Goal: Information Seeking & Learning: Learn about a topic

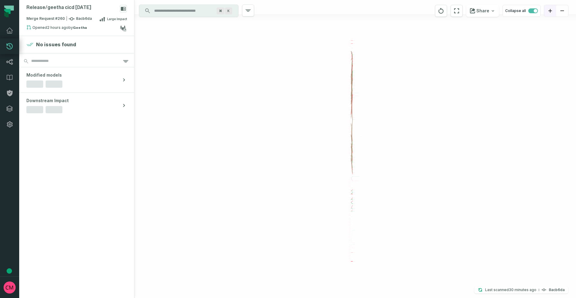
click at [548, 10] on icon "zoom in" at bounding box center [550, 11] width 4 height 4
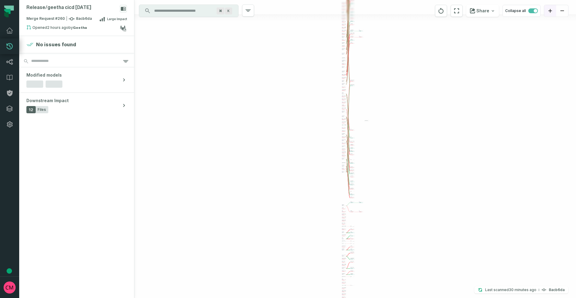
click at [548, 10] on icon "zoom in" at bounding box center [550, 11] width 4 height 4
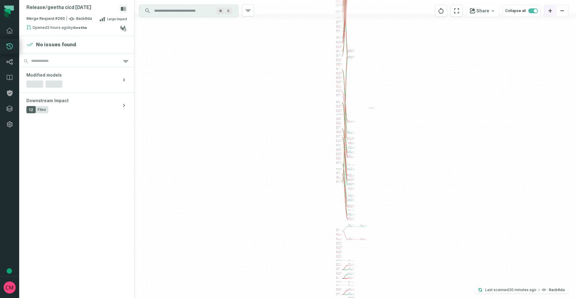
click at [548, 10] on icon "zoom in" at bounding box center [550, 11] width 4 height 4
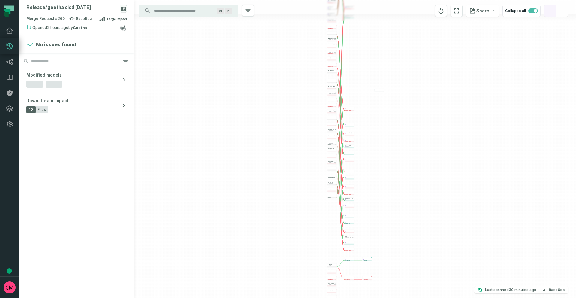
click at [548, 10] on icon "zoom in" at bounding box center [550, 11] width 4 height 4
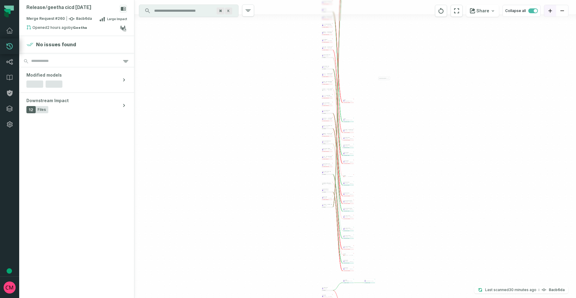
click at [548, 10] on icon "zoom in" at bounding box center [550, 11] width 4 height 4
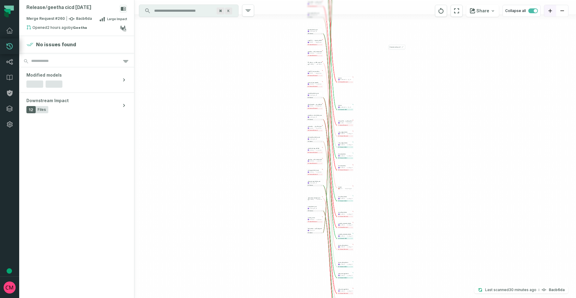
click at [548, 10] on icon "zoom in" at bounding box center [550, 11] width 4 height 4
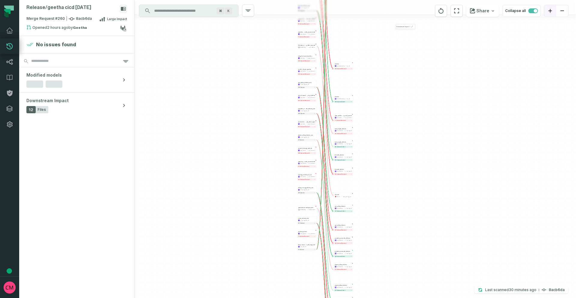
click at [548, 10] on icon "zoom in" at bounding box center [550, 11] width 4 height 4
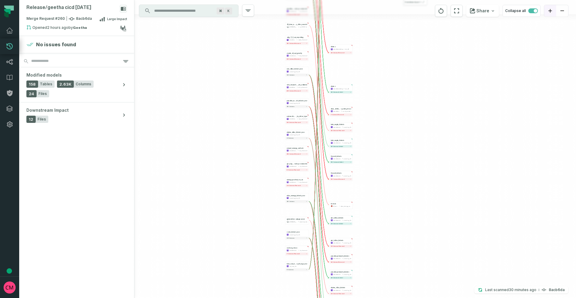
click at [548, 10] on icon "zoom in" at bounding box center [550, 11] width 4 height 4
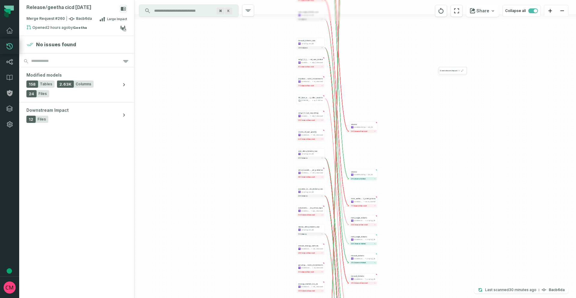
drag, startPoint x: 379, startPoint y: 86, endPoint x: 489, endPoint y: 116, distance: 113.8
click at [404, 184] on div "+ dam_energy_bids awsdatacatalog ercot_cleansed - 31 columns removed - smart_sa…" at bounding box center [355, 149] width 442 height 298
click at [549, 14] on button "zoom in" at bounding box center [550, 11] width 12 height 12
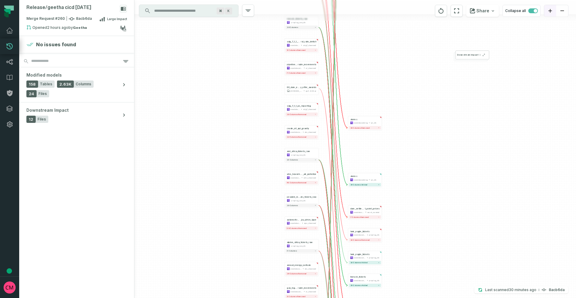
click at [549, 14] on button "zoom in" at bounding box center [550, 11] width 12 height 12
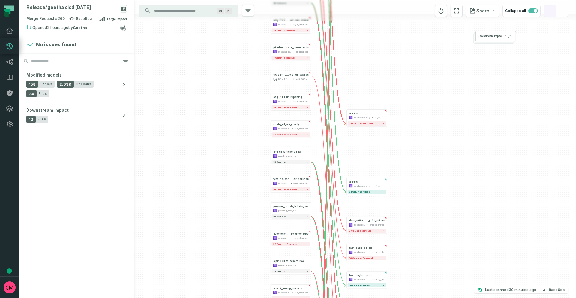
click at [549, 14] on button "zoom in" at bounding box center [550, 11] width 12 height 12
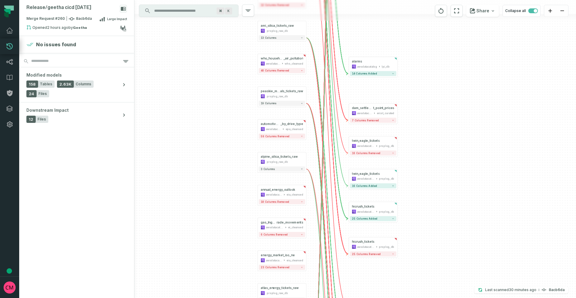
drag, startPoint x: 439, startPoint y: 201, endPoint x: 443, endPoint y: 75, distance: 126.7
click at [443, 75] on div "+ dam_energy_bids awsdatacatalog ercot_cleansed - 31 columns removed - smart_sa…" at bounding box center [355, 149] width 442 height 298
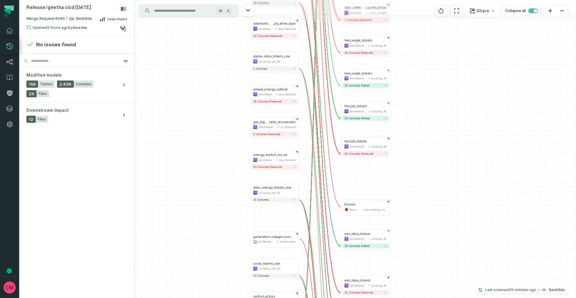
drag, startPoint x: 447, startPoint y: 232, endPoint x: 440, endPoint y: 132, distance: 99.6
click at [440, 132] on div "+ dam_energy_bids awsdatacatalog ercot_cleansed - 31 columns removed - smart_sa…" at bounding box center [355, 149] width 442 height 298
click at [375, 206] on div "bronze ${var.environment}-ercotapi-it-bhl-public-raw/ercot dam_energy_only_offe…" at bounding box center [366, 207] width 46 height 12
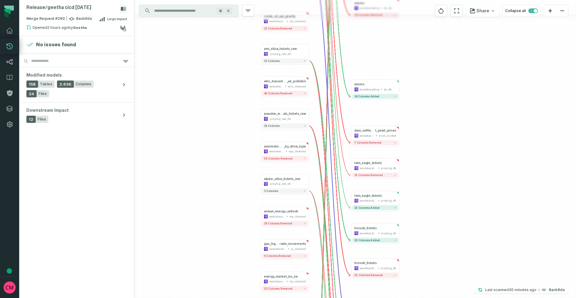
drag, startPoint x: 422, startPoint y: 198, endPoint x: 423, endPoint y: 294, distance: 96.0
click at [428, 296] on div "+ dam_energy_bids awsdatacatalog ercot_cleansed - 31 columns removed - smart_sa…" at bounding box center [355, 149] width 442 height 298
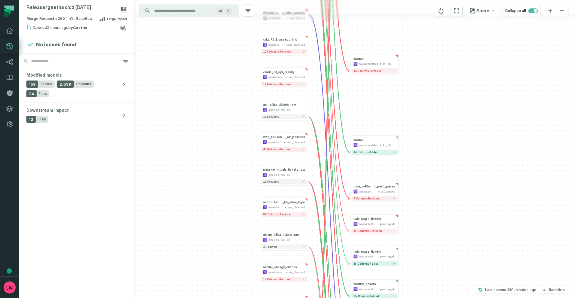
click at [230, 128] on div "+ dam_energy_bids awsdatacatalog ercot_cleansed - 31 columns removed - smart_sa…" at bounding box center [355, 149] width 442 height 298
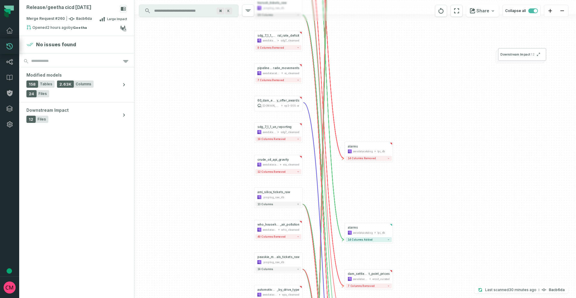
drag, startPoint x: 225, startPoint y: 133, endPoint x: 221, endPoint y: 148, distance: 15.4
click at [223, 150] on div "+ dam_energy_bids awsdatacatalog ercot_cleansed - 31 columns removed - smart_sa…" at bounding box center [355, 149] width 442 height 298
click at [285, 106] on div "np3-966-er" at bounding box center [291, 106] width 15 height 4
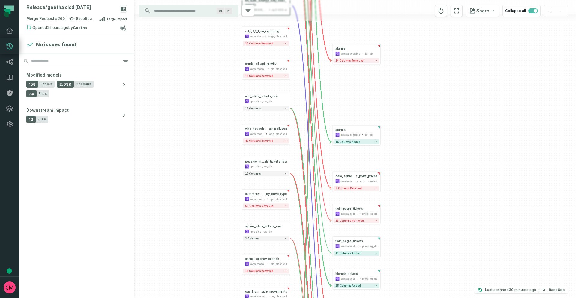
drag, startPoint x: 223, startPoint y: 200, endPoint x: 211, endPoint y: 101, distance: 100.3
click at [211, 101] on div "+ dam_energy_bids awsdatacatalog ercot_cleansed - 31 columns removed - smart_sa…" at bounding box center [355, 149] width 442 height 298
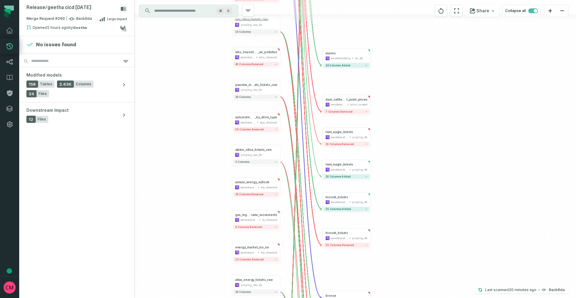
drag, startPoint x: 234, startPoint y: 236, endPoint x: 224, endPoint y: 159, distance: 77.1
click at [224, 159] on div "+ dam_energy_bids awsdatacatalog ercot_cleansed - 31 columns removed - smart_sa…" at bounding box center [355, 149] width 442 height 298
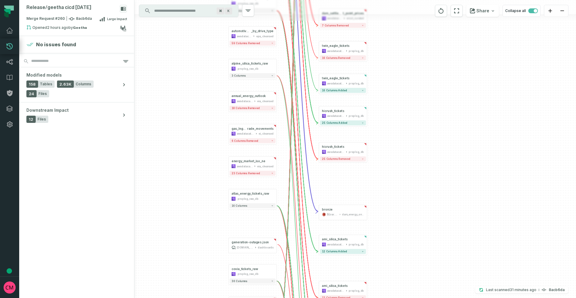
drag, startPoint x: 222, startPoint y: 204, endPoint x: 218, endPoint y: 118, distance: 86.2
click at [218, 118] on div "+ dam_energy_bids awsdatacatalog ercot_cleansed - 31 columns removed - smart_sa…" at bounding box center [355, 149] width 442 height 298
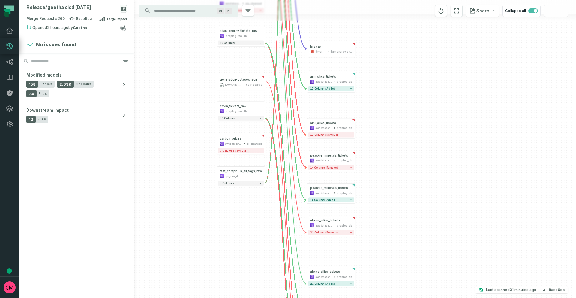
drag, startPoint x: 213, startPoint y: 104, endPoint x: 208, endPoint y: 52, distance: 51.6
click at [208, 52] on div "+ dam_energy_bids awsdatacatalog ercot_cleansed - 31 columns removed - smart_sa…" at bounding box center [355, 149] width 442 height 298
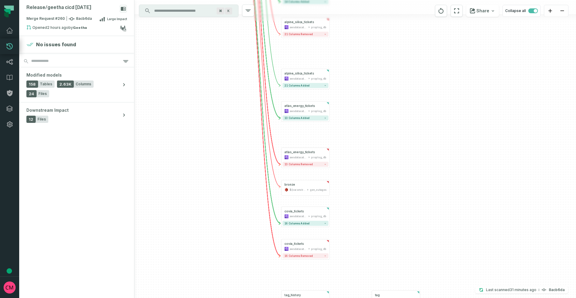
drag, startPoint x: 194, startPoint y: 185, endPoint x: 188, endPoint y: 37, distance: 147.7
click at [188, 37] on div "+ dam_energy_bids awsdatacatalog ercot_cleansed - 31 columns removed - smart_sa…" at bounding box center [355, 149] width 442 height 298
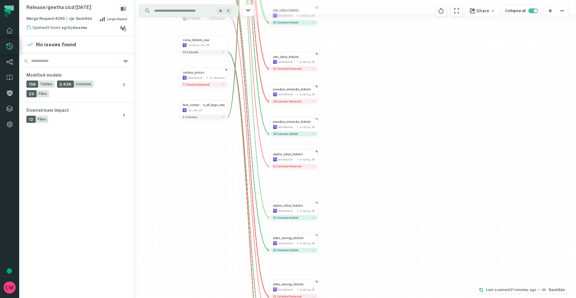
drag, startPoint x: 362, startPoint y: 95, endPoint x: 350, endPoint y: 226, distance: 131.7
click at [350, 227] on div "+ dam_energy_bids awsdatacatalog ercot_cleansed - 31 columns removed - smart_sa…" at bounding box center [355, 149] width 442 height 298
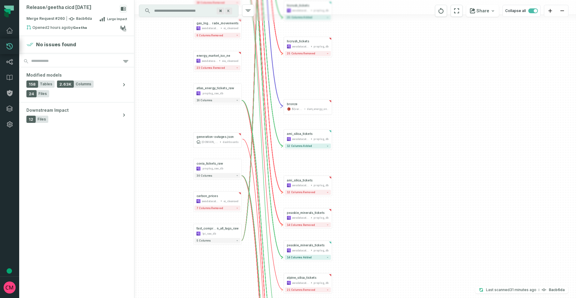
drag, startPoint x: 356, startPoint y: 92, endPoint x: 369, endPoint y: 215, distance: 123.7
click at [369, 215] on div "+ dam_energy_bids awsdatacatalog ercot_cleansed - 31 columns removed - smart_sa…" at bounding box center [355, 149] width 442 height 298
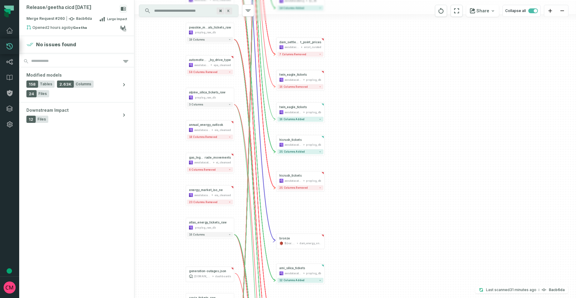
drag, startPoint x: 375, startPoint y: 165, endPoint x: 371, endPoint y: 211, distance: 46.2
click at [371, 211] on div "+ dam_energy_bids awsdatacatalog ercot_cleansed - 31 columns removed - smart_sa…" at bounding box center [355, 149] width 442 height 298
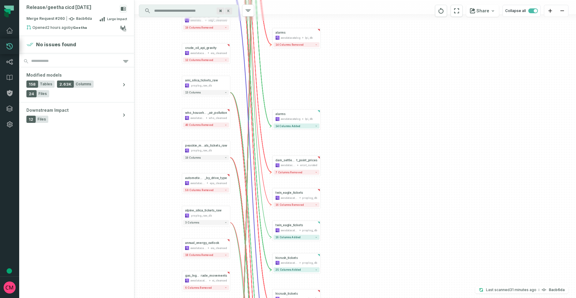
drag, startPoint x: 375, startPoint y: 98, endPoint x: 371, endPoint y: 214, distance: 116.2
click at [371, 214] on div "+ dam_energy_bids awsdatacatalog ercot_cleansed - 31 columns removed - smart_sa…" at bounding box center [355, 149] width 442 height 298
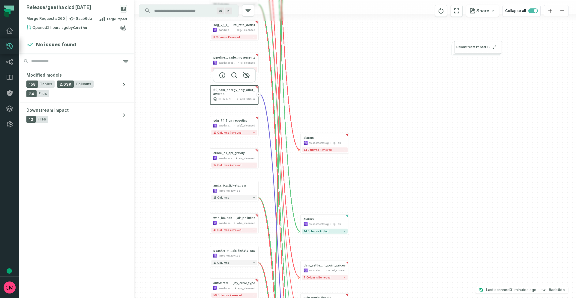
drag, startPoint x: 366, startPoint y: 187, endPoint x: 361, endPoint y: 185, distance: 5.4
click at [365, 192] on div "+ dam_energy_bids awsdatacatalog ercot_cleansed - 31 columns removed - smart_sa…" at bounding box center [355, 149] width 442 height 298
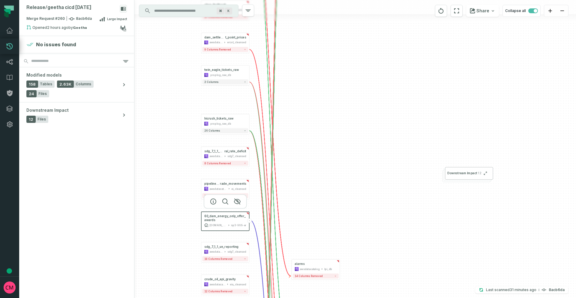
drag, startPoint x: 369, startPoint y: 155, endPoint x: 360, endPoint y: 192, distance: 38.1
click at [364, 196] on div "+ dam_energy_bids awsdatacatalog ercot_cleansed - 31 columns removed - smart_sa…" at bounding box center [355, 149] width 442 height 298
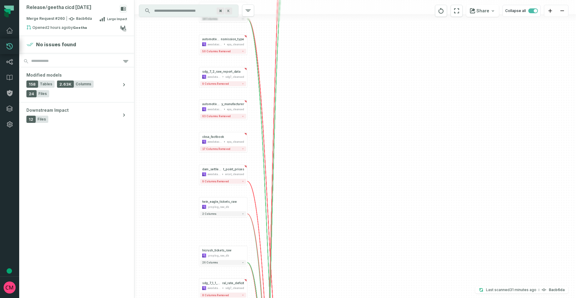
drag, startPoint x: 349, startPoint y: 123, endPoint x: 339, endPoint y: 166, distance: 44.6
click at [347, 182] on div "+ dam_energy_bids awsdatacatalog ercot_cleansed - 31 columns removed - smart_sa…" at bounding box center [355, 149] width 442 height 298
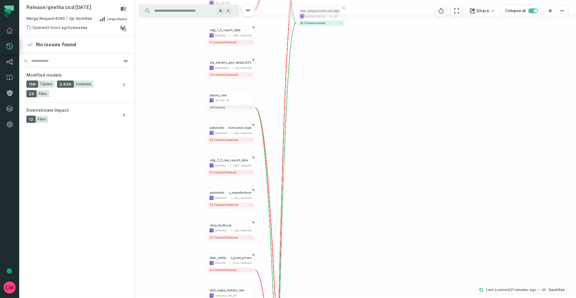
drag, startPoint x: 310, startPoint y: 69, endPoint x: 320, endPoint y: 153, distance: 84.2
click at [320, 153] on div "+ dam_energy_bids awsdatacatalog ercot_cleansed - 31 columns removed - smart_sa…" at bounding box center [355, 149] width 442 height 298
click at [239, 172] on button "9 columns removed" at bounding box center [231, 172] width 46 height 5
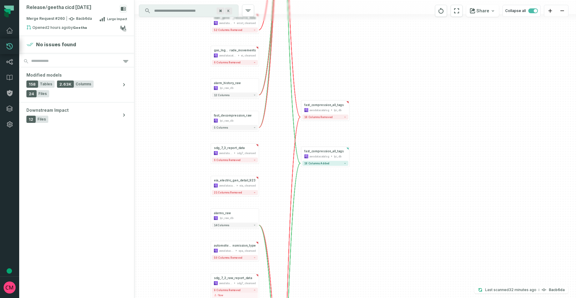
drag, startPoint x: 359, startPoint y: 87, endPoint x: 363, endPoint y: 205, distance: 118.0
click at [363, 205] on div "+ dam_energy_bids awsdatacatalog ercot_cleansed - 31 columns removed - smart_sa…" at bounding box center [355, 149] width 442 height 298
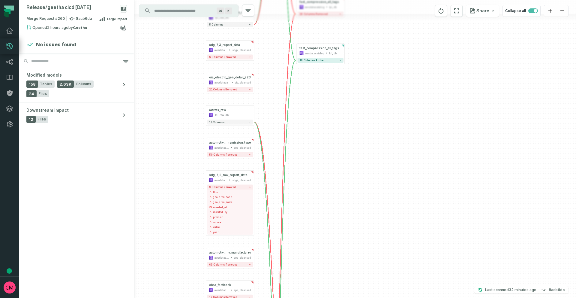
drag, startPoint x: 350, startPoint y: 244, endPoint x: 345, endPoint y: 141, distance: 103.0
click at [345, 141] on div "+ dam_energy_bids awsdatacatalog ercot_cleansed - 31 columns removed - smart_sa…" at bounding box center [355, 149] width 442 height 298
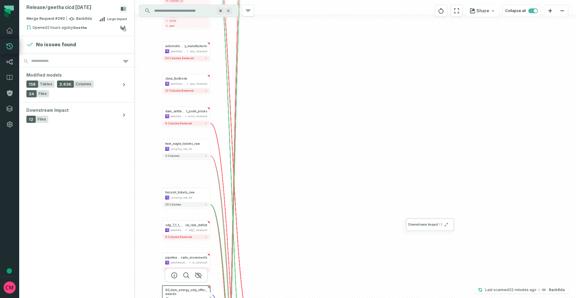
drag, startPoint x: 392, startPoint y: 255, endPoint x: 346, endPoint y: 151, distance: 113.0
click at [348, 49] on div "+ dam_energy_bids awsdatacatalog ercot_cleansed - 31 columns removed - smart_sa…" at bounding box center [355, 149] width 442 height 298
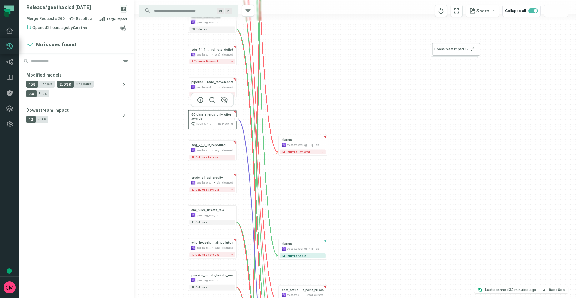
drag, startPoint x: 339, startPoint y: 178, endPoint x: 359, endPoint y: 95, distance: 85.1
click at [359, 95] on div "+ dam_energy_bids awsdatacatalog ercot_cleansed - 31 columns removed - smart_sa…" at bounding box center [355, 149] width 442 height 298
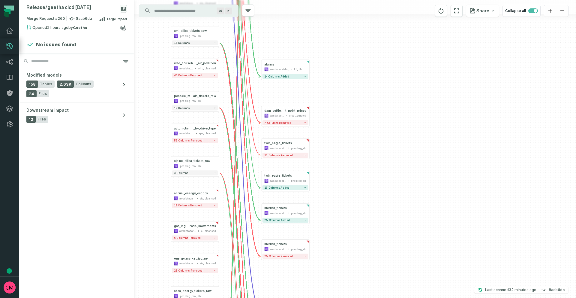
drag, startPoint x: 371, startPoint y: 226, endPoint x: 353, endPoint y: 47, distance: 180.0
click at [353, 47] on div "+ dam_energy_bids awsdatacatalog ercot_cleansed - 31 columns removed - smart_sa…" at bounding box center [355, 149] width 442 height 298
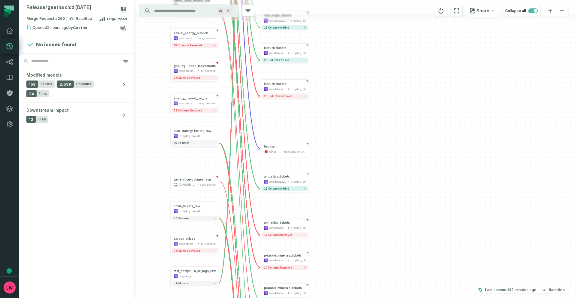
drag, startPoint x: 365, startPoint y: 222, endPoint x: 365, endPoint y: 67, distance: 154.8
click at [365, 62] on div "+ dam_energy_bids awsdatacatalog ercot_cleansed - 31 columns removed - smart_sa…" at bounding box center [355, 149] width 442 height 298
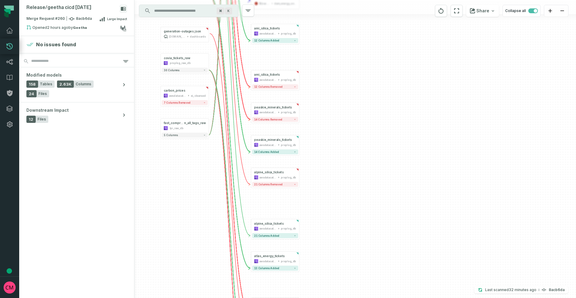
drag, startPoint x: 376, startPoint y: 249, endPoint x: 366, endPoint y: 103, distance: 147.0
click at [366, 103] on div "+ dam_energy_bids awsdatacatalog ercot_cleansed - 31 columns removed - smart_sa…" at bounding box center [355, 149] width 442 height 298
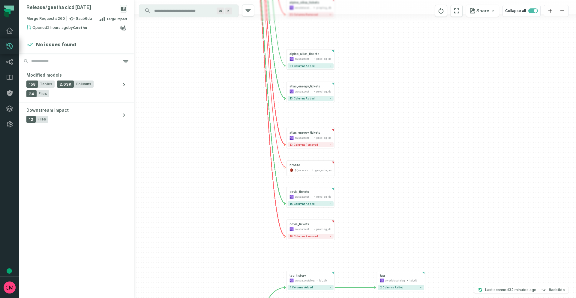
drag, startPoint x: 365, startPoint y: 223, endPoint x: 400, endPoint y: 53, distance: 173.2
click at [400, 53] on div "+ dam_energy_bids awsdatacatalog ercot_cleansed - 31 columns removed - smart_sa…" at bounding box center [355, 149] width 442 height 298
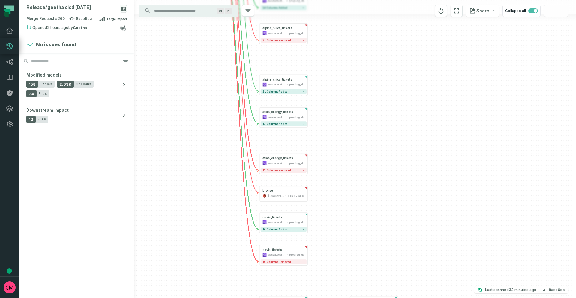
drag, startPoint x: 390, startPoint y: 166, endPoint x: 381, endPoint y: 238, distance: 72.3
click at [381, 238] on div "+ dam_energy_bids awsdatacatalog ercot_cleansed - 31 columns removed - smart_sa…" at bounding box center [355, 149] width 442 height 298
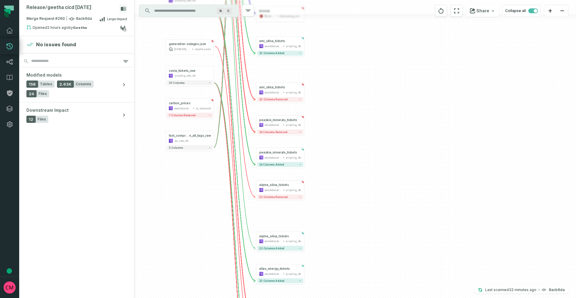
drag, startPoint x: 365, startPoint y: 71, endPoint x: 359, endPoint y: 228, distance: 156.7
click at [362, 228] on div "+ dam_energy_bids awsdatacatalog ercot_cleansed - 31 columns removed - smart_sa…" at bounding box center [355, 149] width 442 height 298
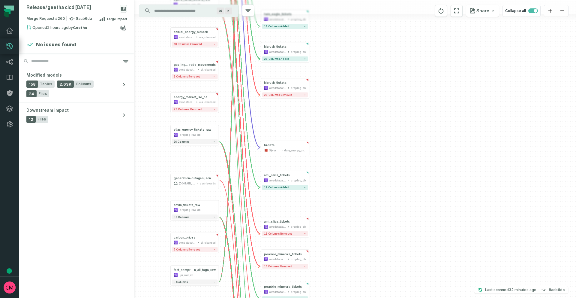
drag, startPoint x: 348, startPoint y: 83, endPoint x: 351, endPoint y: 216, distance: 132.6
click at [353, 217] on div "+ dam_energy_bids awsdatacatalog ercot_cleansed - 31 columns removed - smart_sa…" at bounding box center [355, 149] width 442 height 298
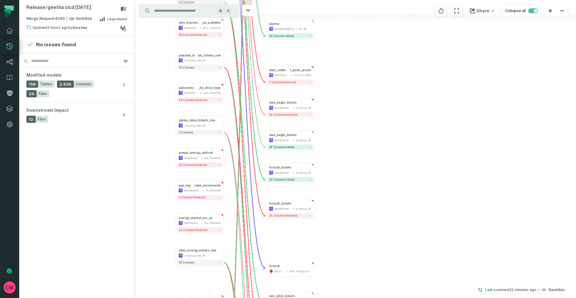
drag, startPoint x: 358, startPoint y: 92, endPoint x: 363, endPoint y: 212, distance: 120.7
click at [363, 212] on div "+ dam_energy_bids awsdatacatalog ercot_cleansed - 31 columns removed - smart_sa…" at bounding box center [355, 149] width 442 height 298
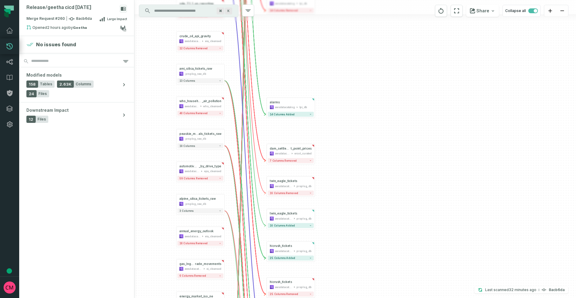
drag, startPoint x: 356, startPoint y: 136, endPoint x: 357, endPoint y: 215, distance: 78.3
click at [357, 215] on div "+ dam_energy_bids awsdatacatalog ercot_cleansed - 31 columns removed - smart_sa…" at bounding box center [355, 149] width 442 height 298
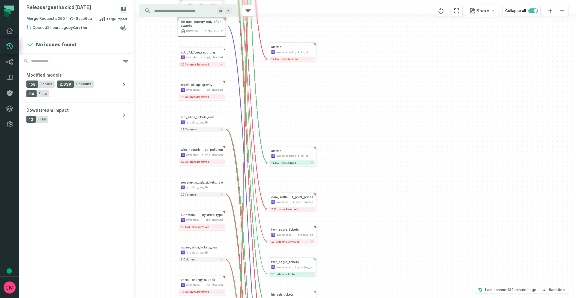
drag, startPoint x: 362, startPoint y: 141, endPoint x: 364, endPoint y: 192, distance: 50.7
click at [364, 192] on div "+ dam_energy_bids awsdatacatalog ercot_cleansed - 31 columns removed - smart_sa…" at bounding box center [355, 149] width 442 height 298
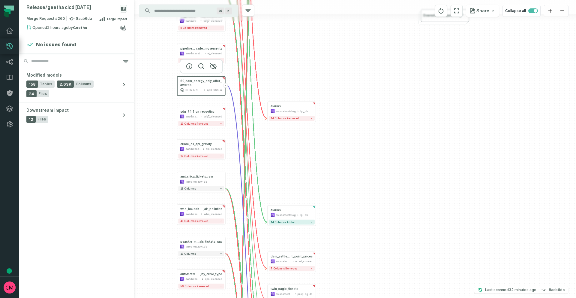
drag, startPoint x: 353, startPoint y: 128, endPoint x: 353, endPoint y: 185, distance: 57.0
click at [353, 185] on div "+ dam_energy_bids awsdatacatalog ercot_cleansed - 31 columns removed - smart_sa…" at bounding box center [355, 149] width 442 height 298
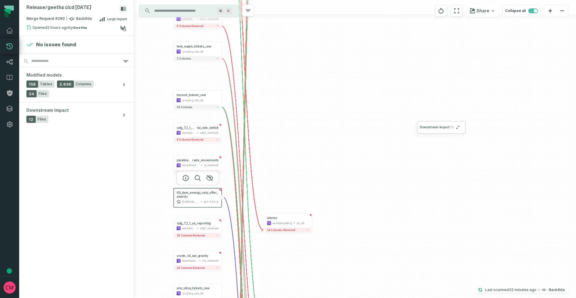
drag, startPoint x: 353, startPoint y: 118, endPoint x: 343, endPoint y: 221, distance: 104.0
click at [349, 229] on div "+ dam_energy_bids awsdatacatalog ercot_cleansed - 31 columns removed - smart_sa…" at bounding box center [355, 149] width 442 height 298
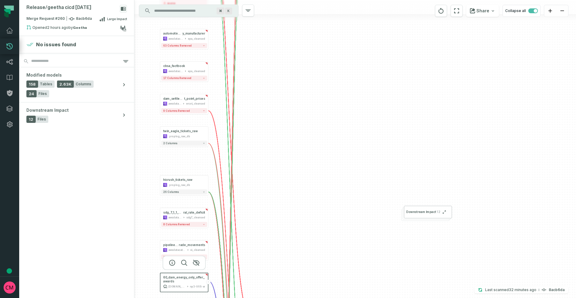
drag, startPoint x: 313, startPoint y: 95, endPoint x: 300, endPoint y: 180, distance: 85.6
click at [300, 180] on div "+ dam_energy_bids awsdatacatalog ercot_cleansed - 31 columns removed - smart_sa…" at bounding box center [355, 149] width 442 height 298
click at [183, 101] on div "awsdatacatalog ercot_cleansed" at bounding box center [184, 103] width 42 height 4
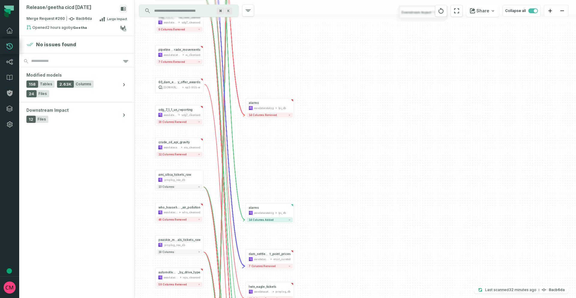
drag, startPoint x: 287, startPoint y: 232, endPoint x: 282, endPoint y: 33, distance: 198.4
click at [282, 33] on div "+ dam_energy_bids awsdatacatalog ercot_cleansed - 31 columns removed - smart_sa…" at bounding box center [355, 149] width 442 height 298
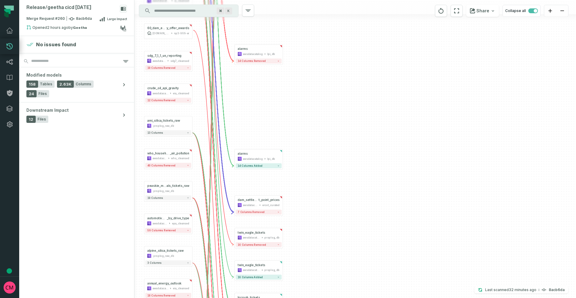
drag, startPoint x: 335, startPoint y: 215, endPoint x: 332, endPoint y: 202, distance: 12.8
click at [332, 202] on div "+ dam_energy_bids awsdatacatalog ercot_cleansed - 31 columns removed - smart_sa…" at bounding box center [355, 149] width 442 height 298
click at [263, 212] on button "7 columns removed" at bounding box center [259, 211] width 46 height 5
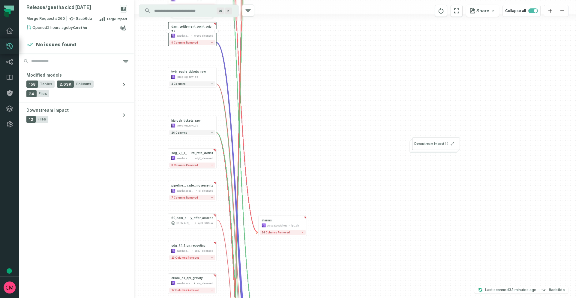
drag, startPoint x: 312, startPoint y: 128, endPoint x: 328, endPoint y: 215, distance: 88.4
click at [333, 284] on div "+ dam_energy_bids awsdatacatalog ercot_cleansed - 31 columns removed - smart_sa…" at bounding box center [355, 149] width 442 height 298
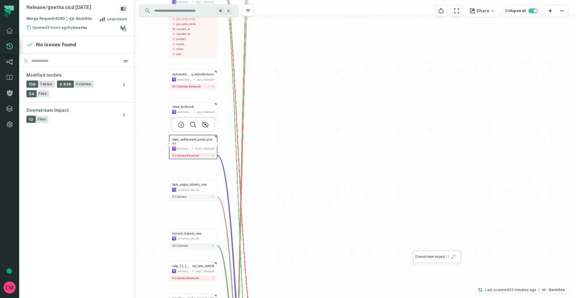
drag, startPoint x: 329, startPoint y: 135, endPoint x: 332, endPoint y: 201, distance: 65.4
click at [332, 201] on div "+ dam_energy_bids awsdatacatalog ercot_cleansed - 31 columns removed - smart_sa…" at bounding box center [355, 149] width 442 height 298
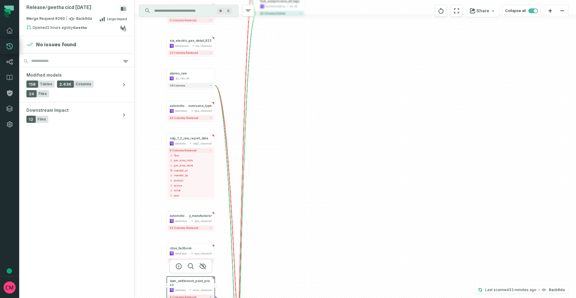
drag, startPoint x: 290, startPoint y: 201, endPoint x: 289, endPoint y: 218, distance: 17.4
click at [289, 218] on div "+ dam_energy_bids awsdatacatalog ercot_cleansed - 31 columns removed - smart_sa…" at bounding box center [355, 149] width 442 height 298
click at [191, 142] on icon at bounding box center [190, 143] width 2 height 2
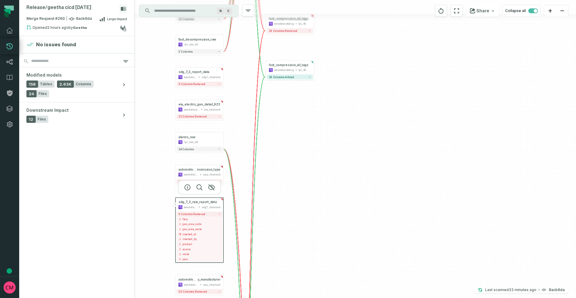
drag, startPoint x: 324, startPoint y: 140, endPoint x: 333, endPoint y: 204, distance: 64.2
click at [333, 204] on div "+ dam_energy_bids awsdatacatalog ercot_cleansed - 31 columns removed - smart_sa…" at bounding box center [355, 149] width 442 height 298
click at [314, 146] on div "+ dam_energy_bids awsdatacatalog ercot_cleansed - 31 columns removed - smart_sa…" at bounding box center [355, 149] width 442 height 298
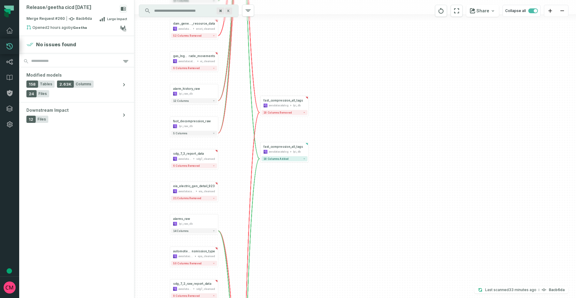
drag, startPoint x: 332, startPoint y: 113, endPoint x: 326, endPoint y: 194, distance: 81.8
click at [326, 194] on div "+ dam_energy_bids awsdatacatalog ercot_cleansed - 31 columns removed - smart_sa…" at bounding box center [355, 149] width 442 height 298
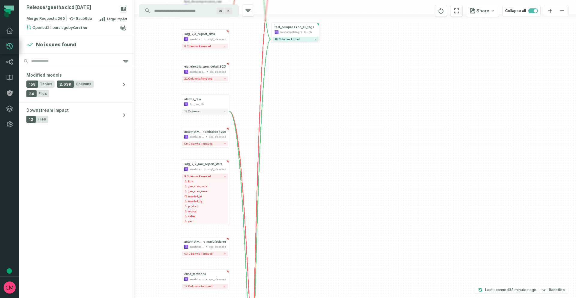
drag, startPoint x: 334, startPoint y: 131, endPoint x: 334, endPoint y: 116, distance: 14.1
click at [334, 116] on div "+ dam_energy_bids awsdatacatalog ercot_cleansed - 31 columns removed - smart_sa…" at bounding box center [355, 149] width 442 height 298
click at [208, 166] on span "sdg_7_2_raw_report_data" at bounding box center [203, 164] width 38 height 4
click at [182, 167] on button "+" at bounding box center [181, 166] width 5 height 5
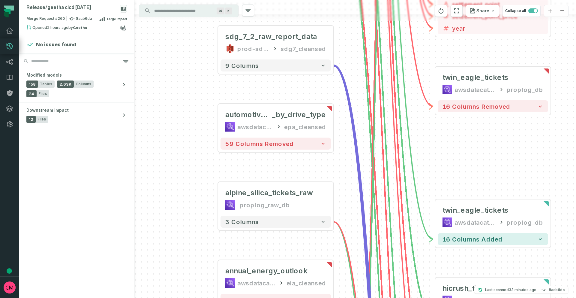
drag, startPoint x: 258, startPoint y: 251, endPoint x: 172, endPoint y: 134, distance: 145.3
click at [172, 134] on div "sdg_7_2_raw_report_data prod-sdg7-it-bhl-public-cleansed sdg7_cleansed - 9 colu…" at bounding box center [355, 149] width 442 height 298
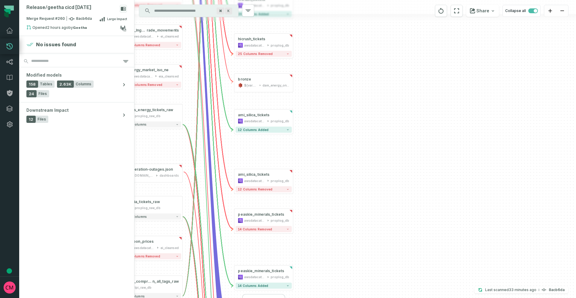
drag, startPoint x: 410, startPoint y: 220, endPoint x: 335, endPoint y: 15, distance: 218.3
click at [335, 15] on div "sdg_7_2_raw_report_data prod-sdg7-it-bhl-public-cleansed sdg7_cleansed - 9 colu…" at bounding box center [355, 149] width 442 height 298
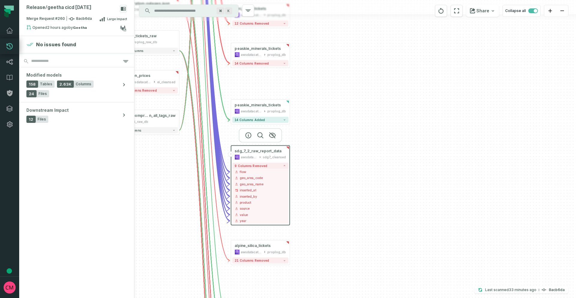
drag, startPoint x: 327, startPoint y: 143, endPoint x: 333, endPoint y: 43, distance: 100.7
click at [333, 43] on div "sdg_7_2_raw_report_data prod-sdg7-it-bhl-public-cleansed sdg7_cleansed - 9 colu…" at bounding box center [355, 149] width 442 height 298
click at [354, 159] on div "sdg_7_2_raw_report_data prod-sdg7-it-bhl-public-cleansed sdg7_cleansed - 9 colu…" at bounding box center [355, 149] width 442 height 298
click at [288, 147] on icon at bounding box center [287, 147] width 3 height 3
click at [76, 103] on button "Downstream Impact 12 Files" at bounding box center [76, 114] width 115 height 25
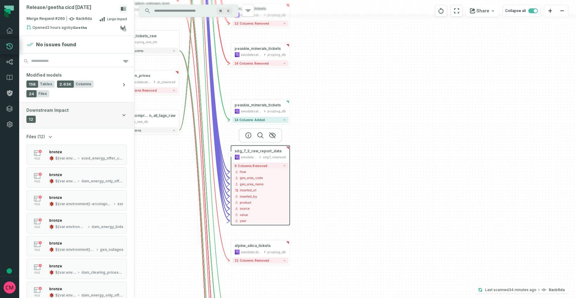
click at [62, 107] on span "Downstream Impact" at bounding box center [47, 110] width 42 height 6
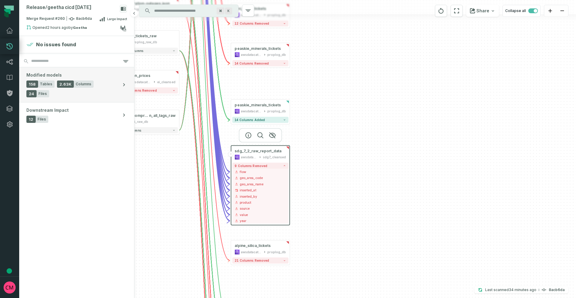
click at [65, 73] on div "Modified models 158 Tables 2.63K Columns 24 Files" at bounding box center [72, 84] width 92 height 25
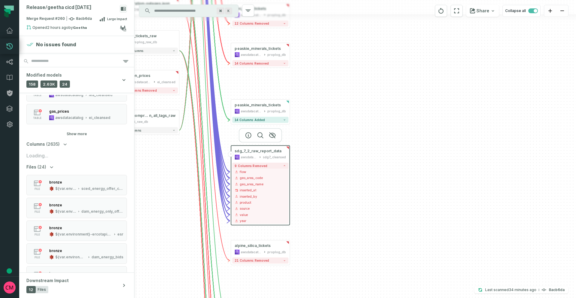
scroll to position [326, 0]
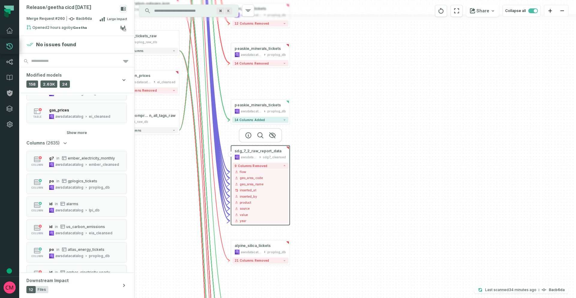
click at [77, 133] on button "Show more" at bounding box center [77, 132] width 20 height 5
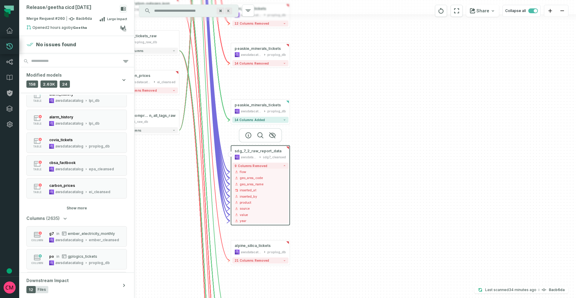
scroll to position [593, 0]
click at [75, 207] on button "Show more" at bounding box center [77, 207] width 20 height 5
click at [79, 207] on button "Show more" at bounding box center [77, 206] width 20 height 5
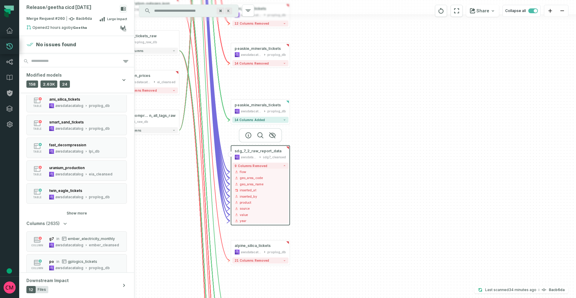
scroll to position [1273, 0]
click at [75, 211] on button "Show more" at bounding box center [77, 211] width 20 height 5
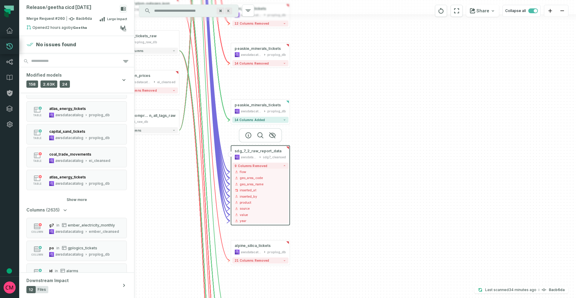
click at [77, 200] on button "Show more" at bounding box center [77, 199] width 20 height 5
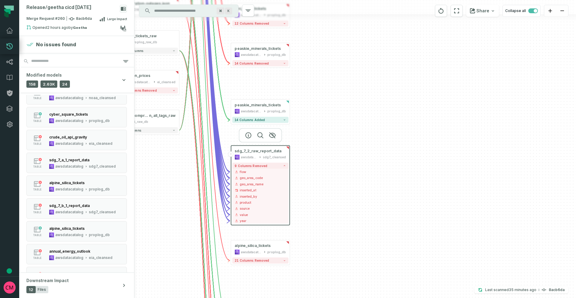
scroll to position [1805, 0]
click at [93, 204] on div "sdg_7_b_1_report_data" at bounding box center [82, 204] width 67 height 6
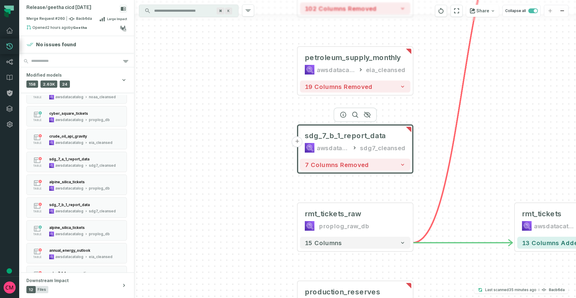
click at [296, 142] on button "+" at bounding box center [297, 141] width 11 height 11
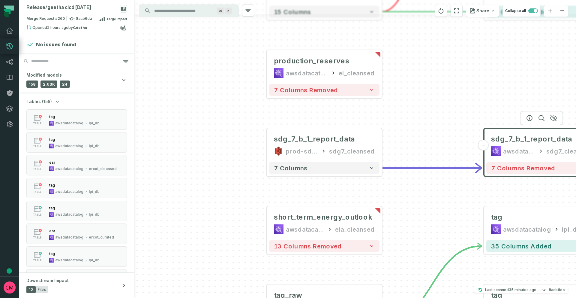
scroll to position [1805, 0]
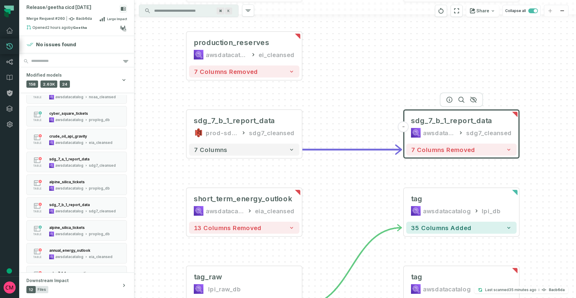
click at [355, 177] on div "sdg_7_b_1_report_data prod-sdg7-it-bhl-public-cleansed sdg7_cleansed - 7 column…" at bounding box center [355, 149] width 442 height 298
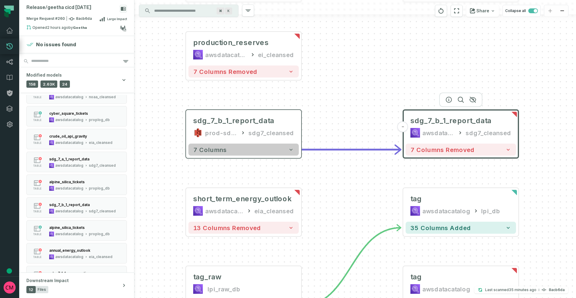
click at [272, 151] on button "7 columns" at bounding box center [243, 149] width 110 height 12
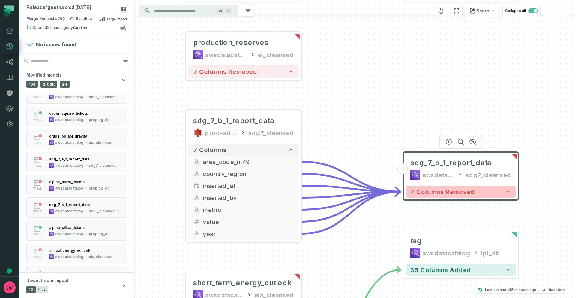
click at [438, 194] on span "7 columns removed" at bounding box center [442, 191] width 64 height 7
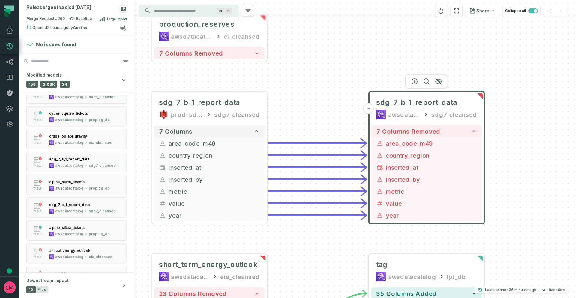
drag, startPoint x: 349, startPoint y: 168, endPoint x: 315, endPoint y: 107, distance: 69.3
click at [315, 107] on div "sdg_7_b_1_report_data prod-sdg7-it-bhl-public-cleansed sdg7_cleansed - 7 column…" at bounding box center [355, 149] width 442 height 298
